Goal: Check status

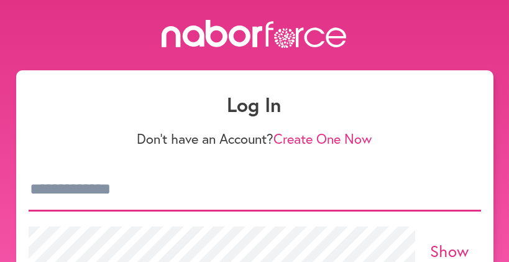
click at [91, 194] on input "email" at bounding box center [255, 190] width 453 height 44
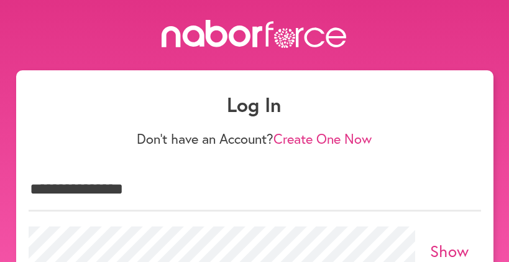
drag, startPoint x: 91, startPoint y: 123, endPoint x: 99, endPoint y: 125, distance: 8.3
click at [93, 123] on form "**********" at bounding box center [255, 227] width 453 height 268
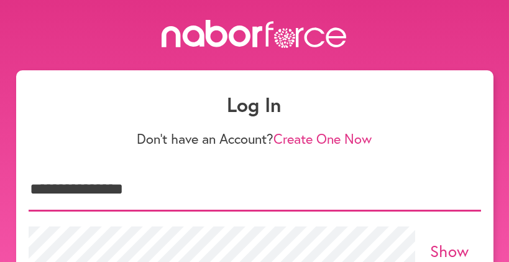
click at [156, 192] on input "**********" at bounding box center [255, 190] width 453 height 44
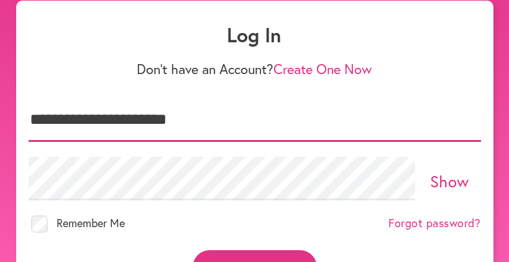
scroll to position [124, 0]
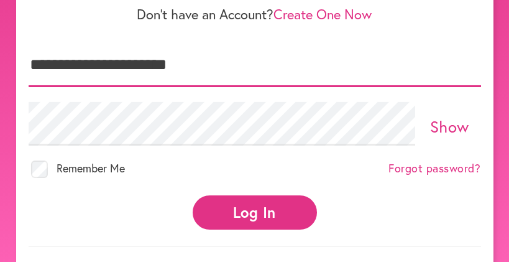
type input "**********"
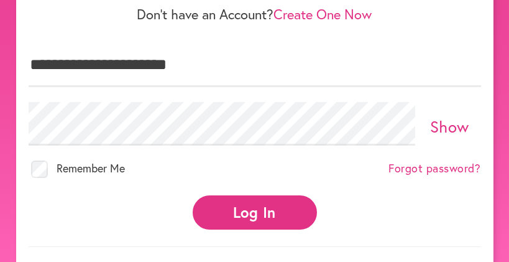
click at [378, 173] on div "Remember Me Forgot password?" at bounding box center [255, 170] width 453 height 35
click at [280, 200] on button "Log In" at bounding box center [255, 212] width 124 height 34
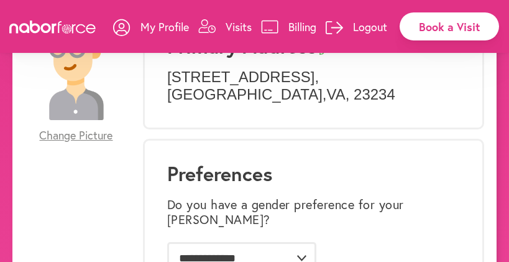
scroll to position [124, 0]
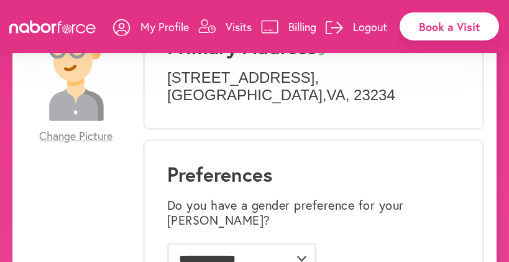
click at [243, 24] on p "Visits" at bounding box center [239, 26] width 26 height 15
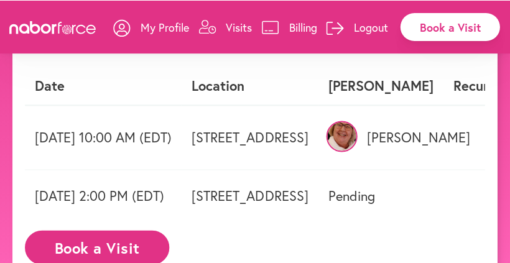
scroll to position [124, 0]
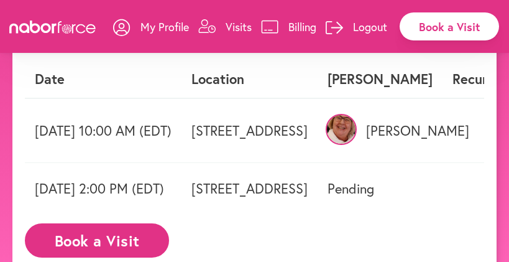
click at [357, 131] on img at bounding box center [341, 129] width 31 height 31
click at [357, 130] on img at bounding box center [341, 129] width 31 height 31
click at [357, 129] on img at bounding box center [341, 129] width 31 height 31
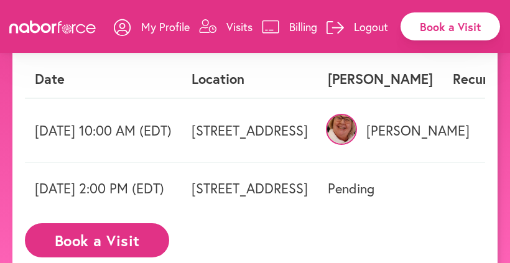
click at [357, 131] on img at bounding box center [341, 129] width 31 height 31
click at [318, 131] on td "3609 Forest Haven Dr, Richmond, VA" at bounding box center [250, 130] width 136 height 65
click at [121, 133] on td "Friday 09/12 10:00 AM (EDT)" at bounding box center [103, 130] width 157 height 65
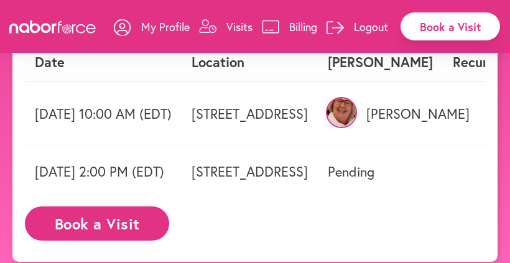
scroll to position [158, 0]
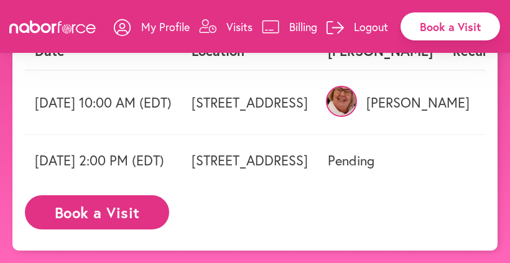
click at [443, 152] on td "Pending" at bounding box center [380, 161] width 125 height 52
click at [488, 155] on div "close My Visits Upcoming Recurring Completed Date Location Nabor Recurring? Fri…" at bounding box center [254, 87] width 485 height 325
